Goal: Task Accomplishment & Management: Complete application form

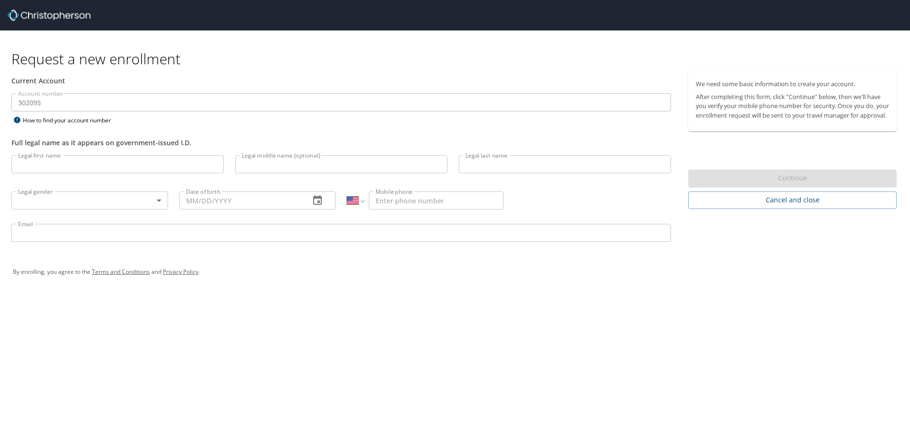
select select "US"
click at [135, 164] on input "Legal first name" at bounding box center [117, 164] width 212 height 18
type input "[PERSON_NAME]"
type input "Carra"
click at [158, 203] on body "Request a new enrollment Current Account Account number 302095 Account number H…" at bounding box center [455, 220] width 910 height 440
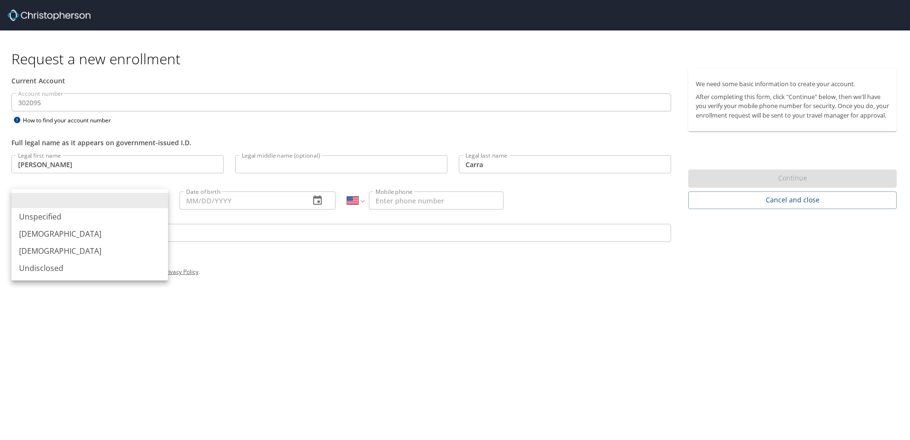
click at [70, 255] on li "[DEMOGRAPHIC_DATA]" at bounding box center [89, 250] width 157 height 17
type input "[DEMOGRAPHIC_DATA]"
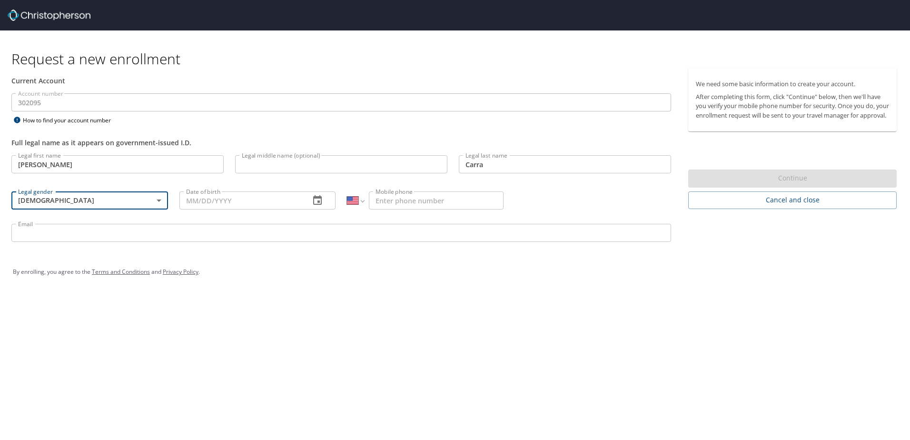
click at [220, 196] on input "Date of birth" at bounding box center [241, 200] width 123 height 18
type input "[DATE]"
click at [394, 208] on input "Mobile phone" at bounding box center [436, 200] width 135 height 18
type input "[PHONE_NUMBER]"
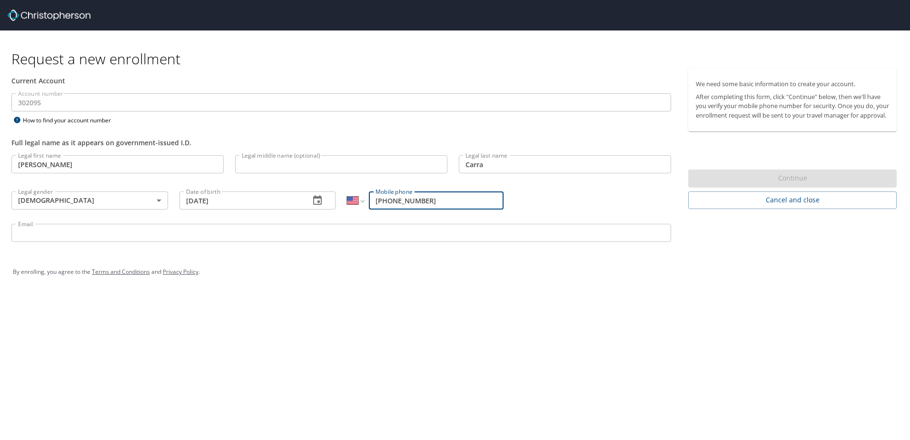
type input "[EMAIL_ADDRESS][DOMAIN_NAME]"
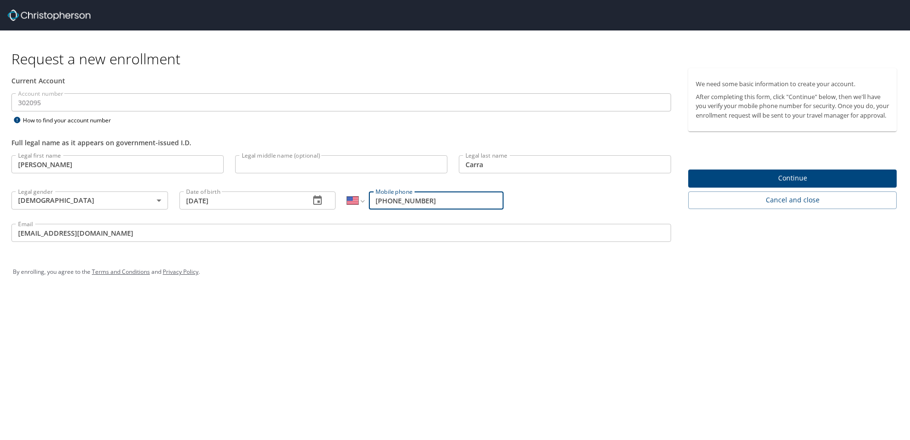
click at [767, 184] on span "Continue" at bounding box center [792, 178] width 193 height 12
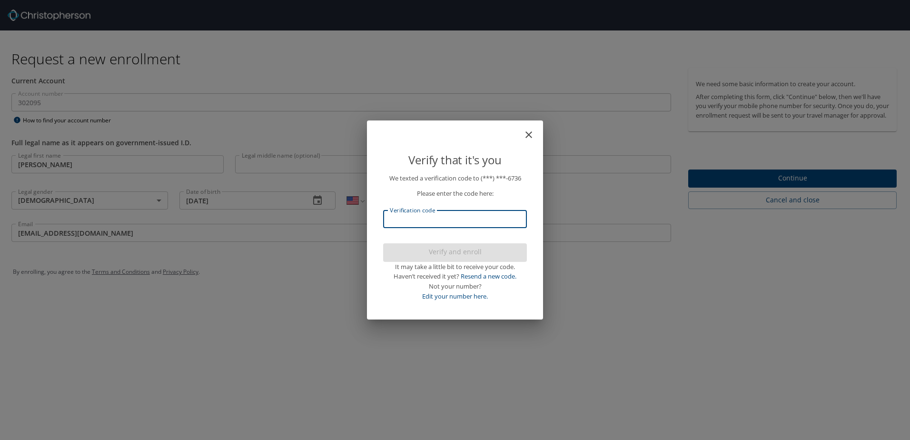
click at [500, 221] on input "Verification code" at bounding box center [455, 219] width 144 height 18
type input "123163"
click at [446, 250] on span "Verify and enroll" at bounding box center [455, 252] width 129 height 12
